Goal: Navigation & Orientation: Find specific page/section

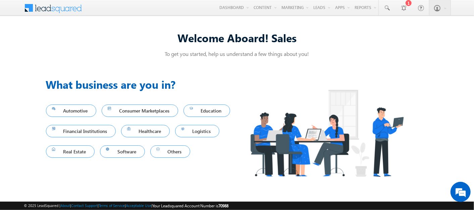
click at [33, 83] on div "Welcome Aboard! Sales To get you started, help us understand a few things about…" at bounding box center [237, 106] width 474 height 168
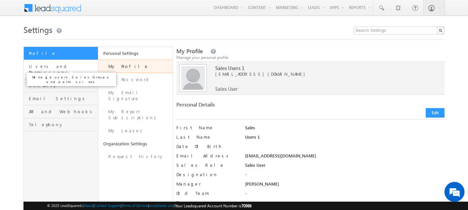
click at [60, 67] on span "Users and Permissions" at bounding box center [62, 69] width 67 height 12
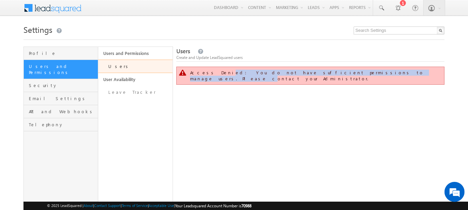
drag, startPoint x: 213, startPoint y: 72, endPoint x: 344, endPoint y: 74, distance: 130.0
click at [344, 74] on div "Access Denied: You do not have sufficient permissions to manage users. Please c…" at bounding box center [311, 76] width 242 height 12
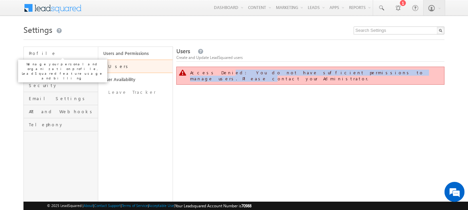
click at [57, 51] on span "Profile" at bounding box center [62, 53] width 67 height 6
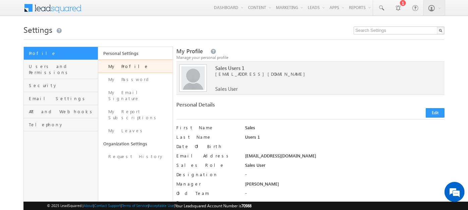
click at [48, 8] on span at bounding box center [57, 7] width 49 height 12
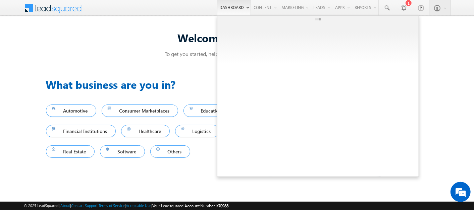
click at [231, 11] on link "Dashboard" at bounding box center [234, 7] width 34 height 15
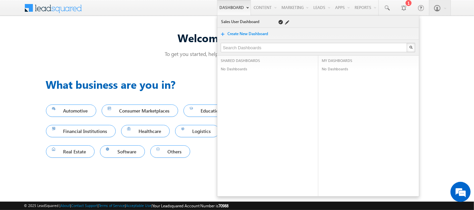
click at [236, 20] on link "Sales User Dashboard" at bounding box center [245, 21] width 48 height 7
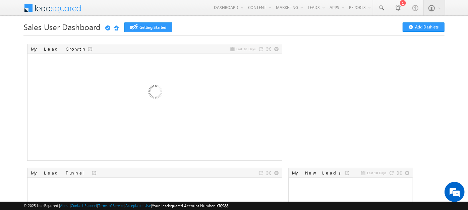
drag, startPoint x: 24, startPoint y: 26, endPoint x: 97, endPoint y: 26, distance: 73.1
click at [97, 26] on span "Sales User Dashboard" at bounding box center [61, 26] width 77 height 11
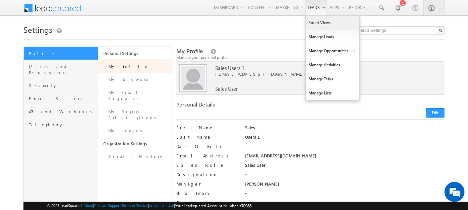
click at [321, 24] on link "Smart Views" at bounding box center [333, 23] width 54 height 14
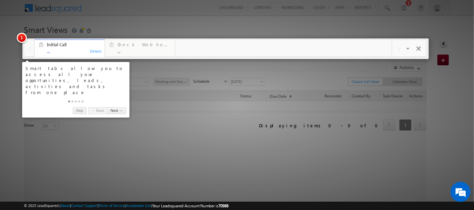
click at [194, 173] on div at bounding box center [237, 105] width 474 height 210
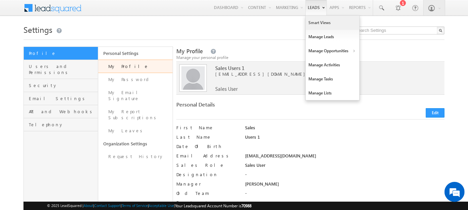
click at [313, 25] on link "Smart Views" at bounding box center [333, 23] width 54 height 14
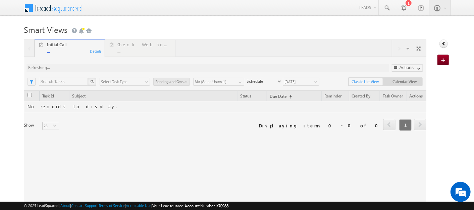
click at [63, 10] on span at bounding box center [57, 7] width 49 height 12
click at [58, 7] on span at bounding box center [57, 7] width 49 height 12
click at [41, 9] on span at bounding box center [57, 7] width 49 height 12
click at [198, 33] on h1 "Smart Views Getting Started" at bounding box center [237, 28] width 426 height 13
